Goal: Transaction & Acquisition: Book appointment/travel/reservation

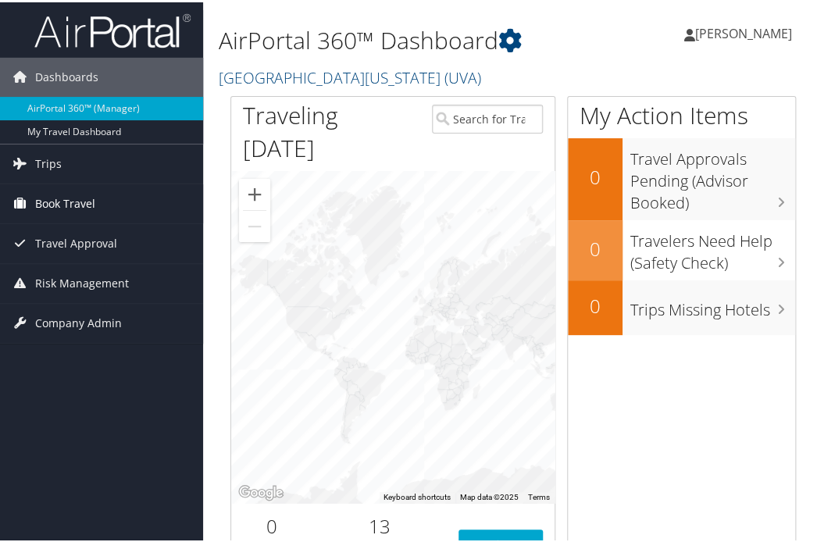
click at [29, 205] on icon at bounding box center [19, 200] width 23 height 23
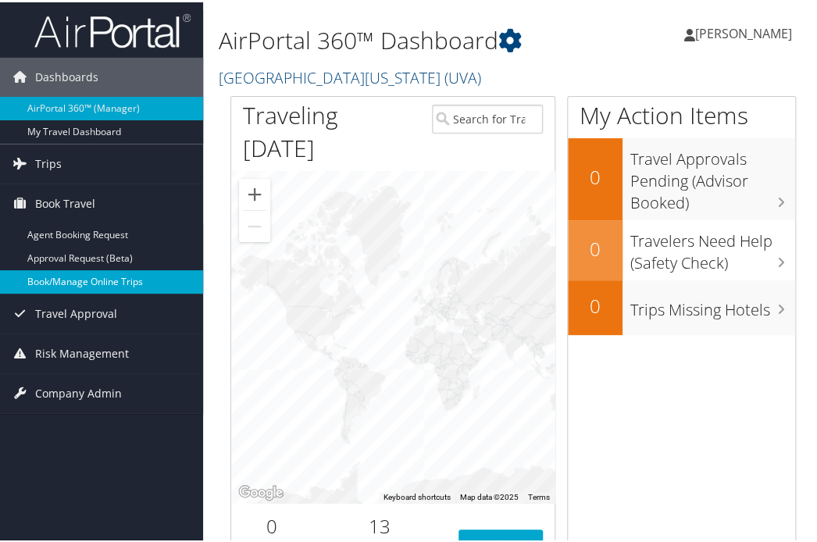
click at [66, 273] on link "Book/Manage Online Trips" at bounding box center [101, 279] width 203 height 23
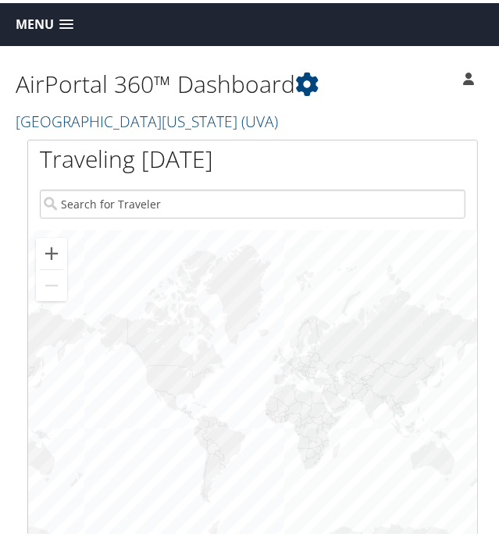
click at [62, 21] on span at bounding box center [66, 21] width 14 height 11
